Goal: Task Accomplishment & Management: Complete application form

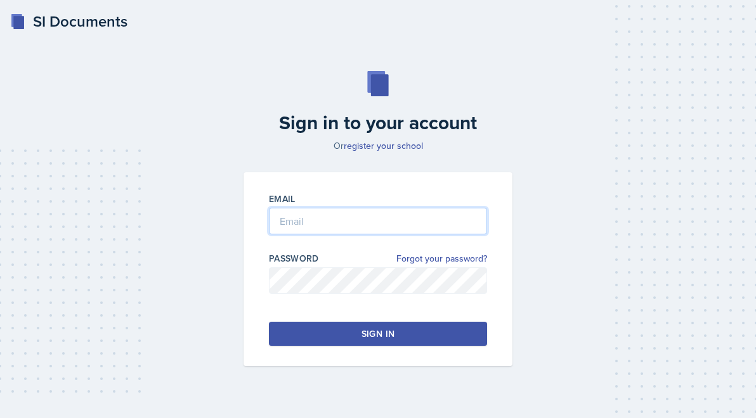
type input "[PERSON_NAME][EMAIL_ADDRESS][PERSON_NAME][DOMAIN_NAME]"
click at [336, 325] on button "Sign in" at bounding box center [378, 334] width 218 height 24
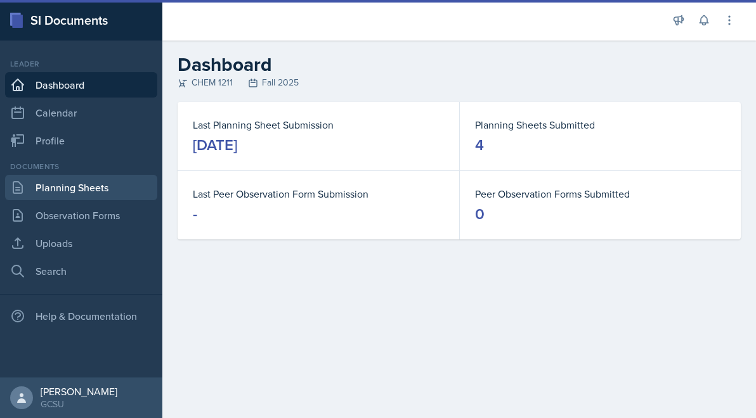
click at [71, 188] on link "Planning Sheets" at bounding box center [81, 187] width 152 height 25
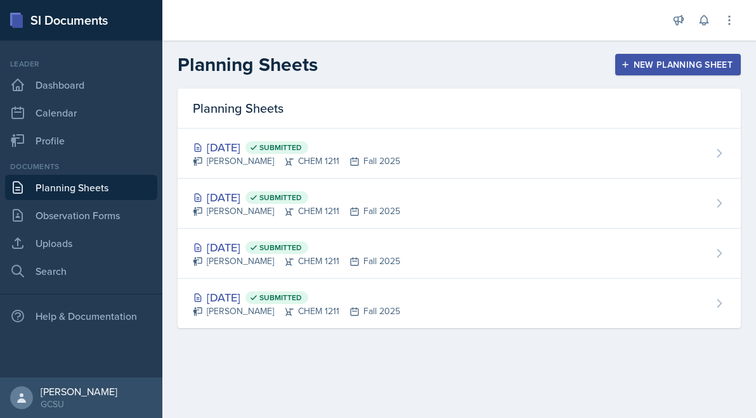
click at [697, 61] on div "New Planning Sheet" at bounding box center [677, 65] width 109 height 10
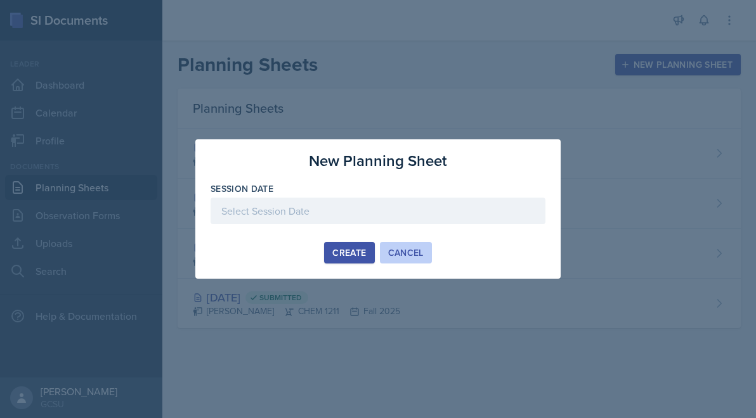
click at [415, 252] on div "Cancel" at bounding box center [406, 253] width 36 height 10
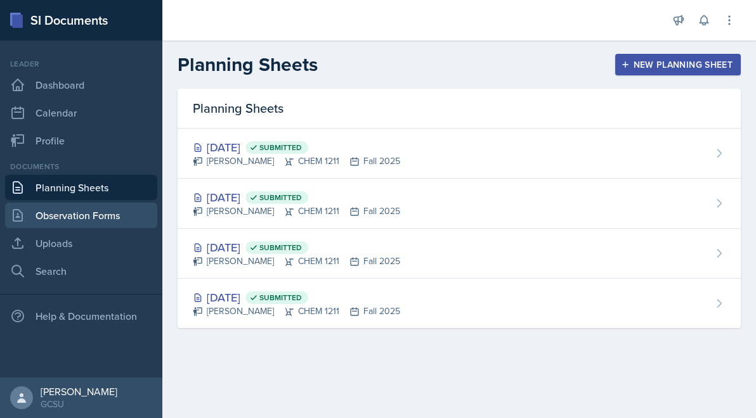
click at [65, 220] on link "Observation Forms" at bounding box center [81, 215] width 152 height 25
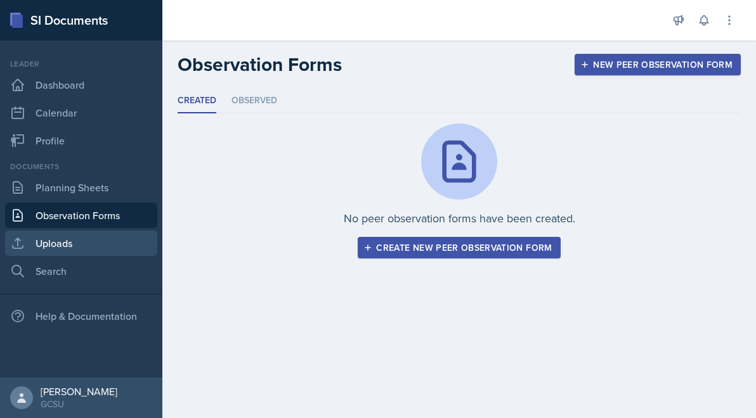
click at [101, 235] on link "Uploads" at bounding box center [81, 243] width 152 height 25
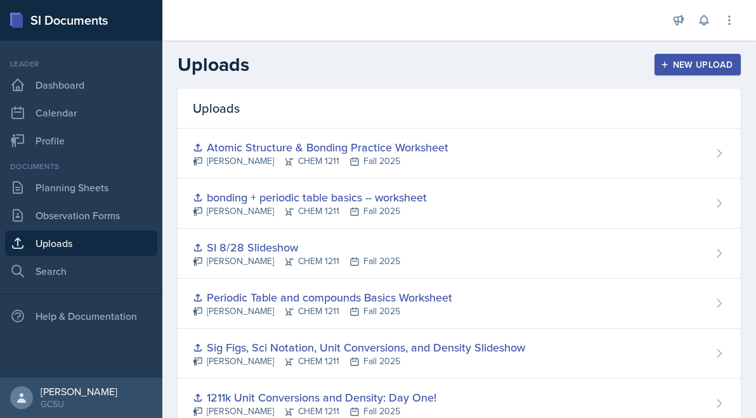
click at [713, 70] on div "New Upload" at bounding box center [697, 65] width 70 height 10
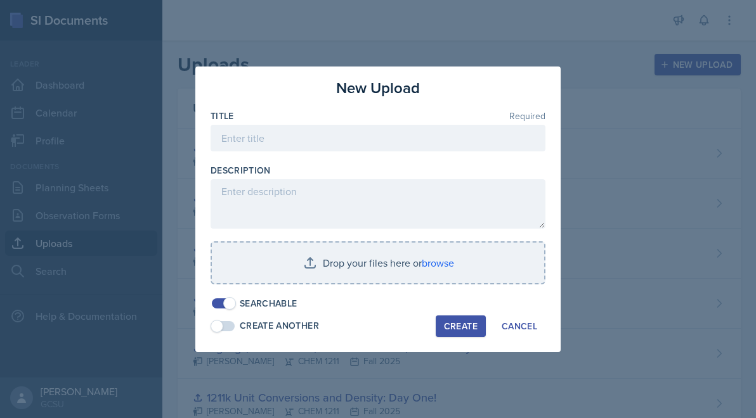
click at [477, 153] on div at bounding box center [377, 158] width 335 height 13
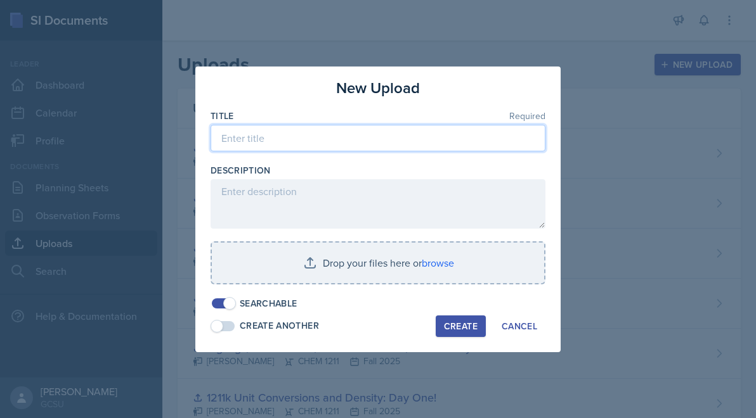
click at [465, 146] on input at bounding box center [377, 138] width 335 height 27
type input "Powerpoint 9/2"
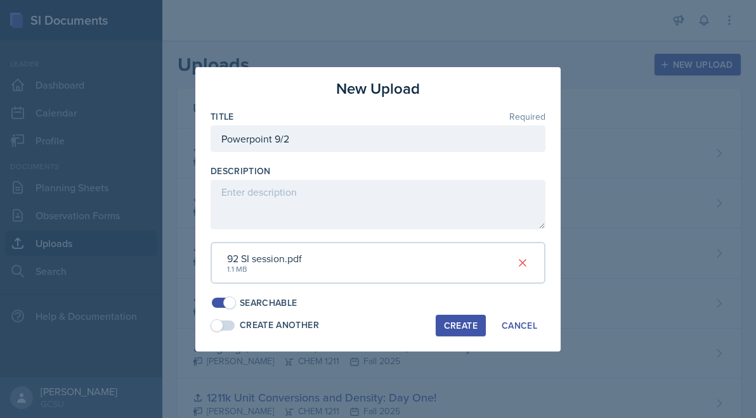
click at [470, 325] on div "Create" at bounding box center [461, 326] width 34 height 10
